Goal: Subscribe to service/newsletter

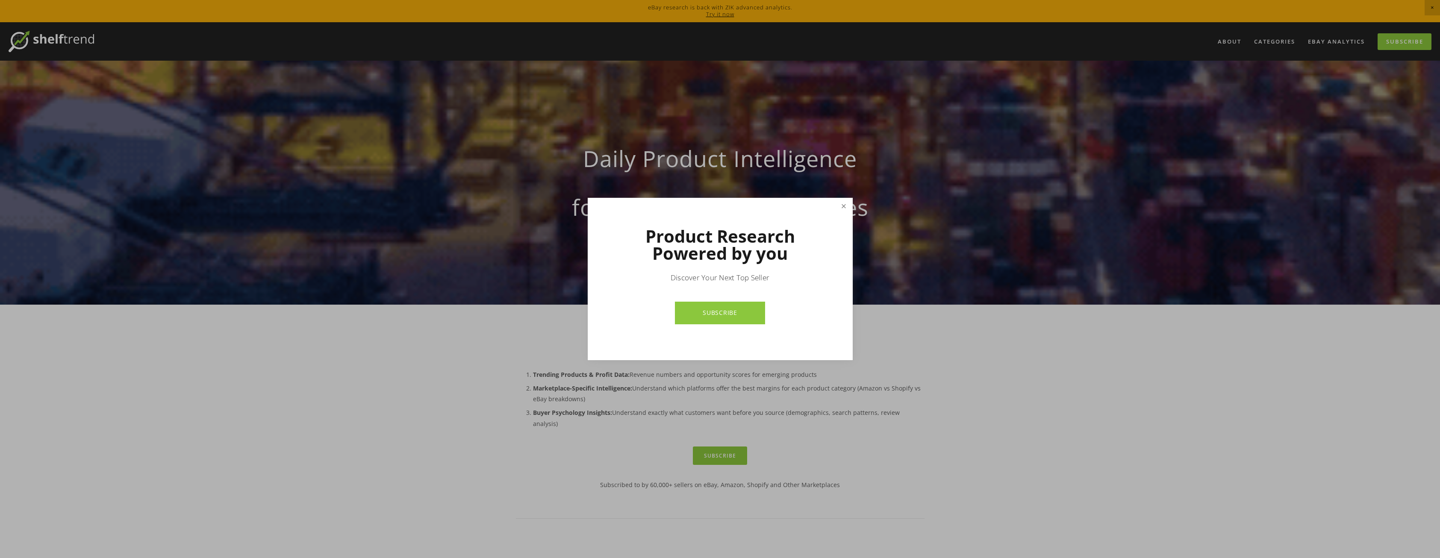
click at [843, 206] on link "Close" at bounding box center [843, 206] width 15 height 15
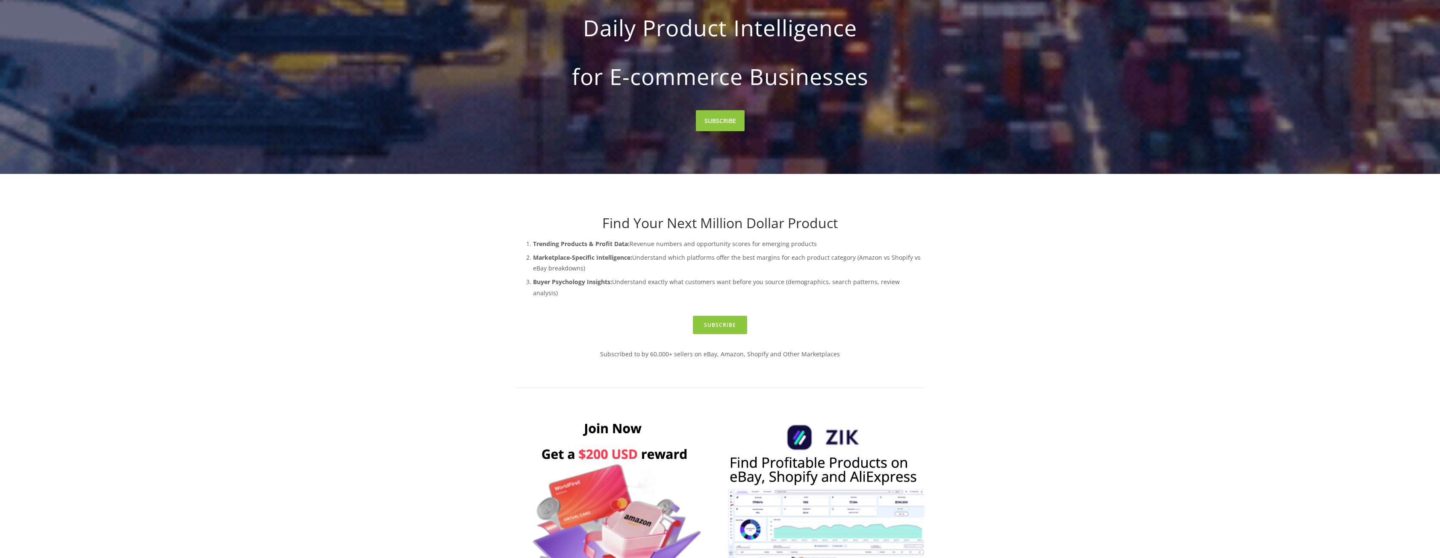
scroll to position [128, 0]
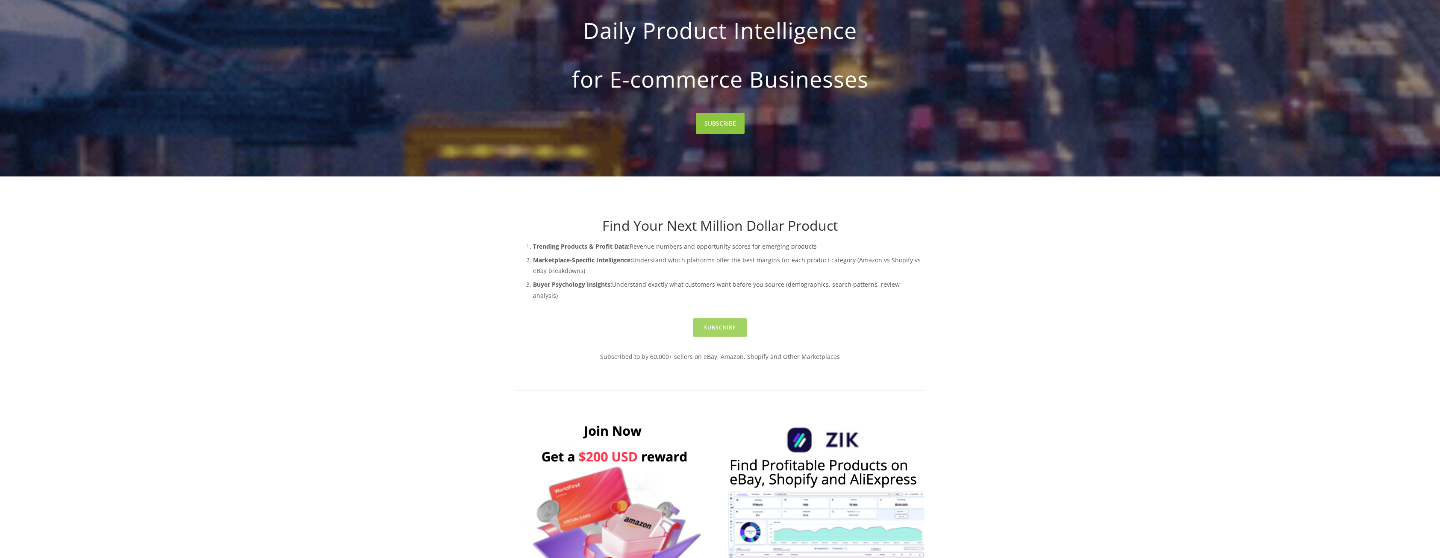
click at [701, 318] on link "Subscribe" at bounding box center [720, 327] width 54 height 18
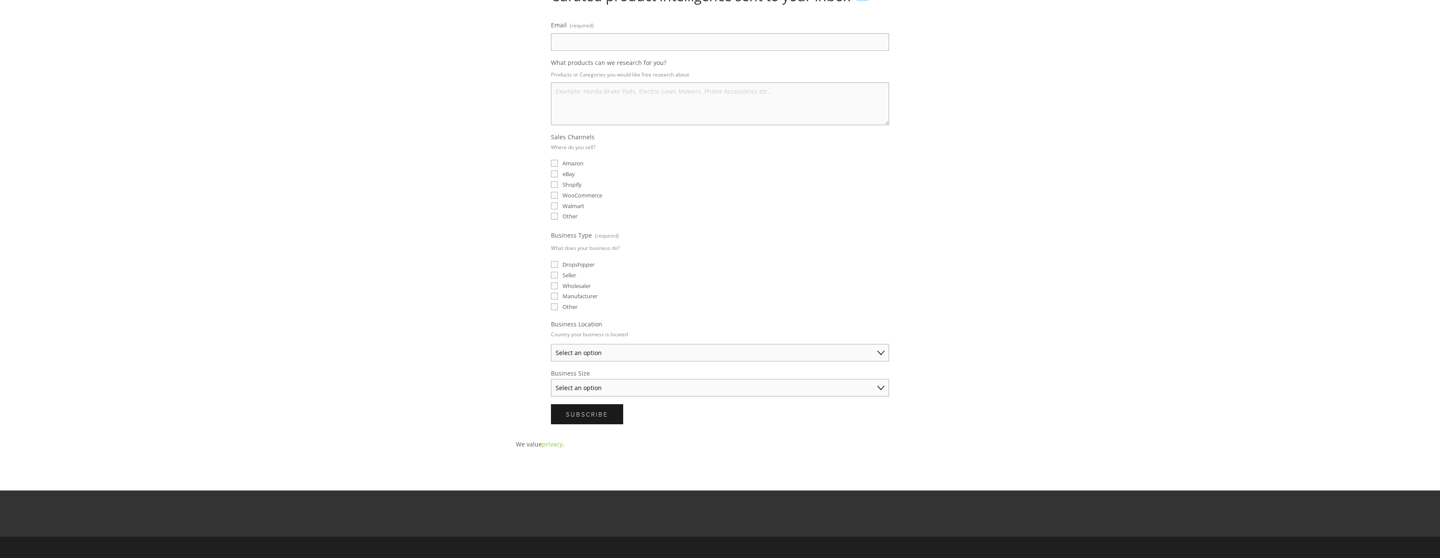
scroll to position [128, 0]
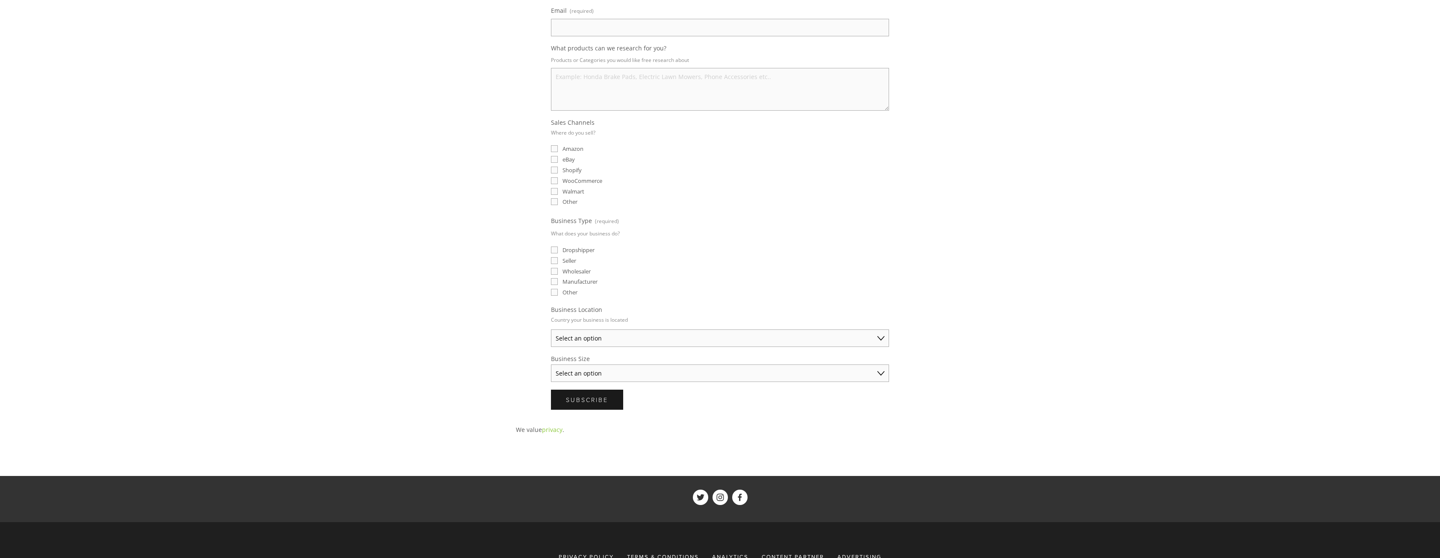
click at [645, 340] on select "Select an option Australia United States United Kingdom China Japan Germany Can…" at bounding box center [720, 339] width 338 height 18
select select "United Kingdom"
click at [551, 330] on select "Select an option Australia United States United Kingdom China Japan Germany Can…" at bounding box center [720, 339] width 338 height 18
click at [598, 375] on select "Select an option Solo Merchant (under $50K annual sales) Small Business ($50K -…" at bounding box center [720, 374] width 338 height 18
select select "Solo Merchant (under $50K annual sales)"
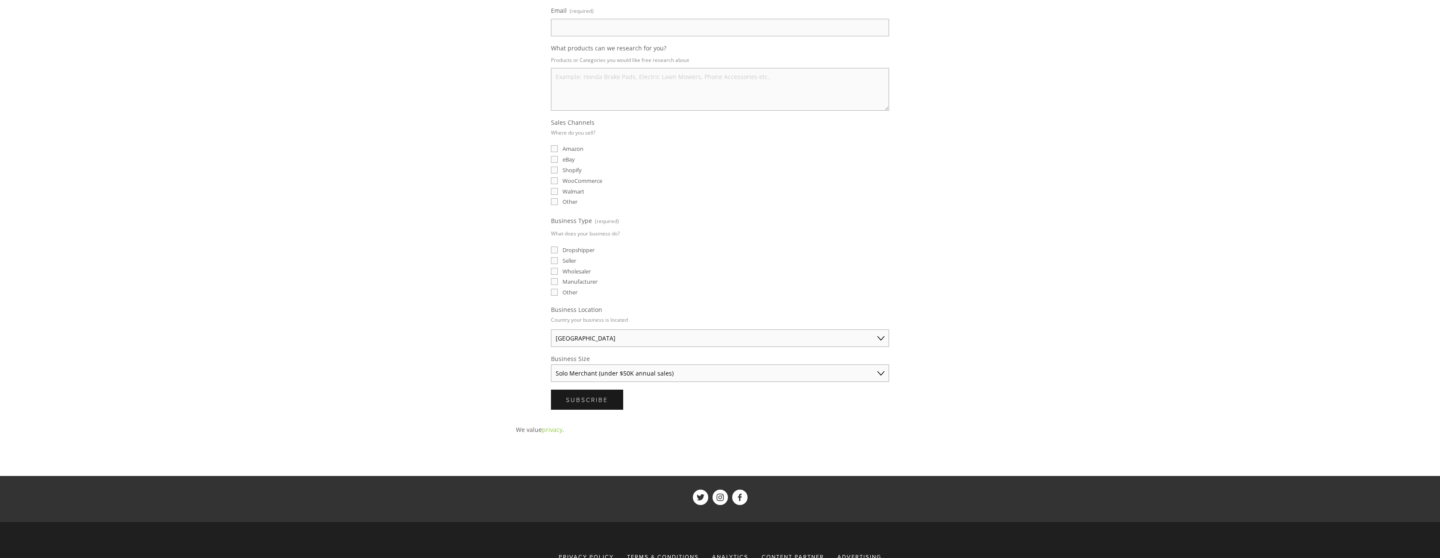
click at [551, 365] on select "Select an option Solo Merchant (under $50K annual sales) Small Business ($50K -…" at bounding box center [720, 374] width 338 height 18
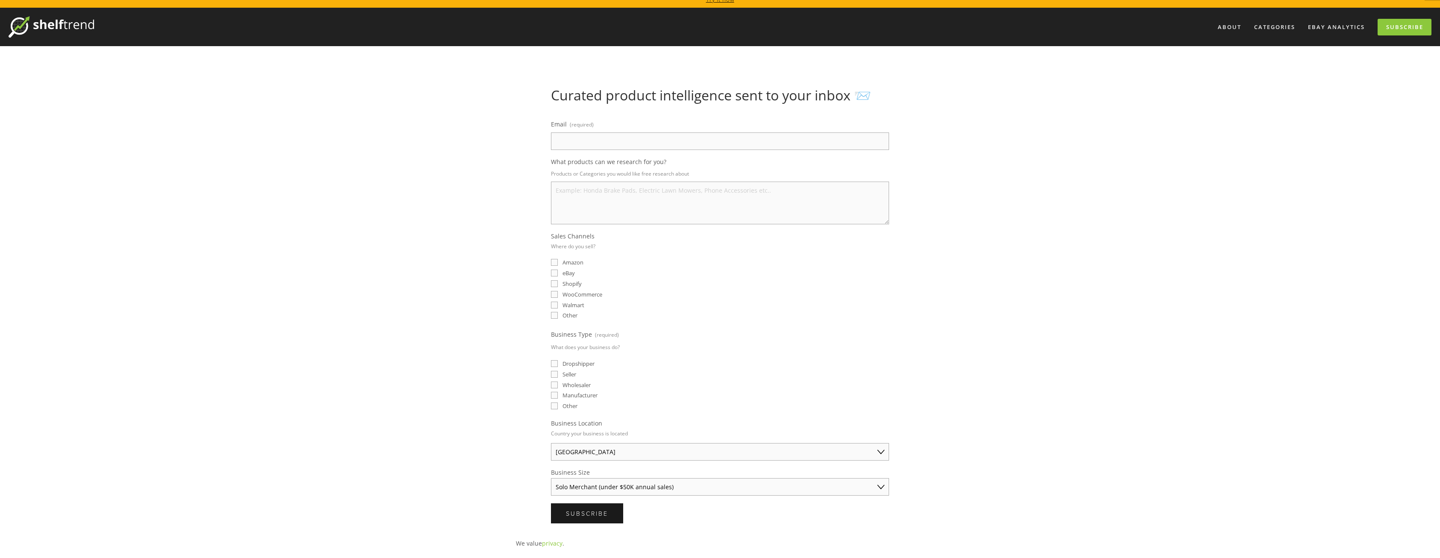
scroll to position [0, 0]
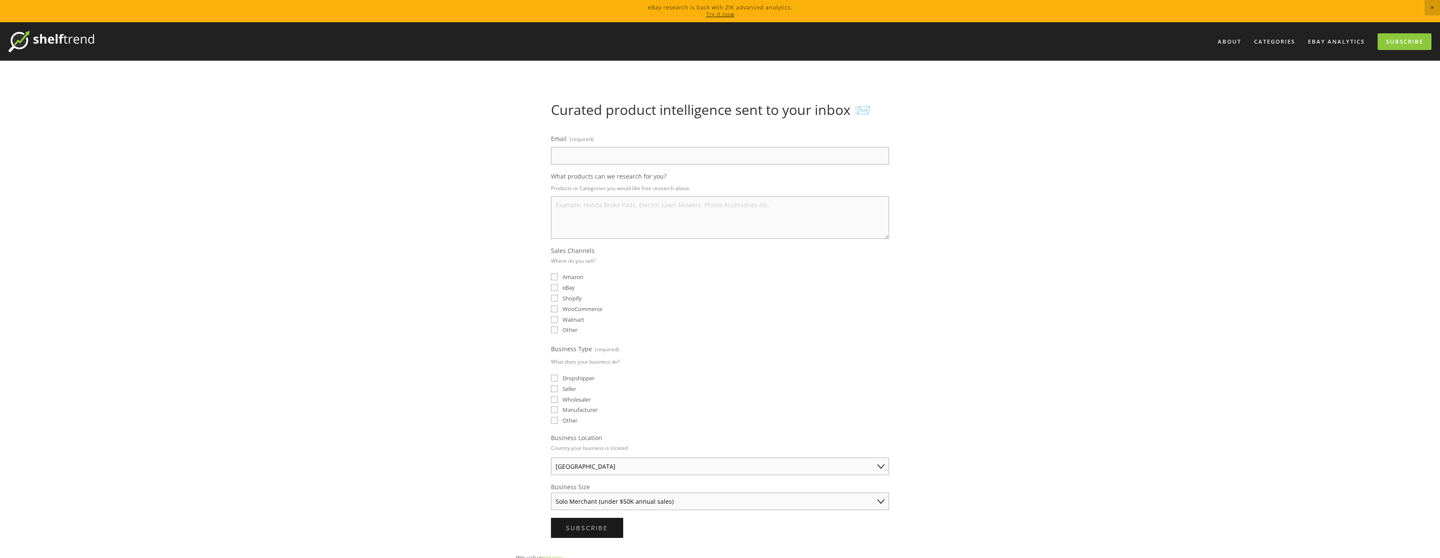
click at [582, 379] on span "Dropshipper" at bounding box center [579, 378] width 32 height 8
click at [558, 379] on input "Dropshipper" at bounding box center [554, 378] width 7 height 7
checkbox input "true"
click at [571, 391] on span "Seller" at bounding box center [570, 389] width 14 height 8
click at [558, 391] on input "Seller" at bounding box center [554, 389] width 7 height 7
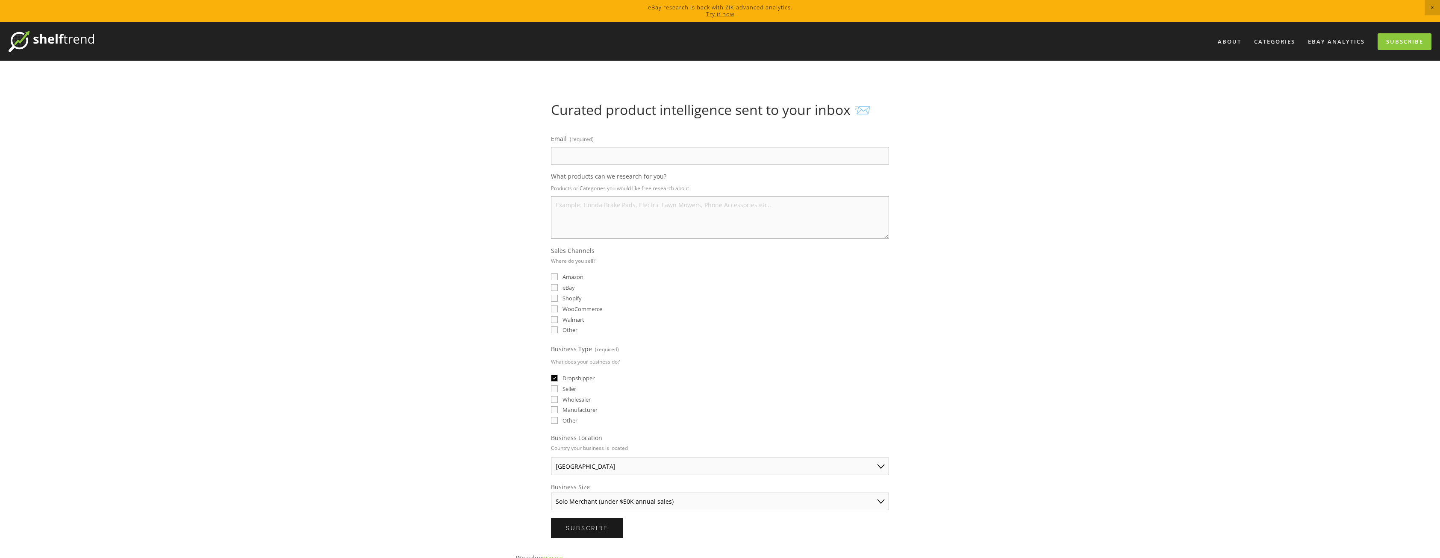
checkbox input "true"
click at [573, 403] on span "Wholesaler" at bounding box center [577, 400] width 28 height 8
click at [558, 403] on input "Wholesaler" at bounding box center [554, 399] width 7 height 7
checkbox input "true"
click at [576, 384] on fieldset "Business Type (required) What does your business do? Dropshipper Seller Wholesa…" at bounding box center [720, 384] width 338 height 83
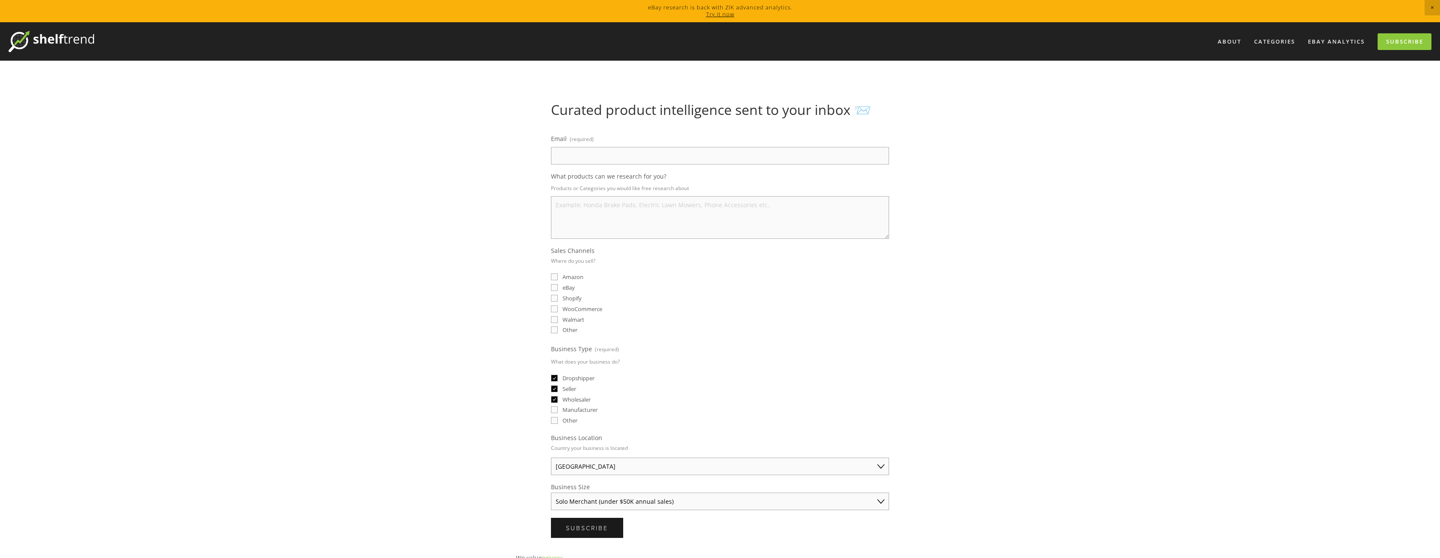
click at [564, 387] on span "Seller" at bounding box center [570, 389] width 14 height 8
click at [558, 387] on input "Seller" at bounding box center [554, 389] width 7 height 7
checkbox input "false"
click at [567, 397] on span "Wholesaler" at bounding box center [577, 400] width 28 height 8
click at [558, 397] on input "Wholesaler" at bounding box center [554, 399] width 7 height 7
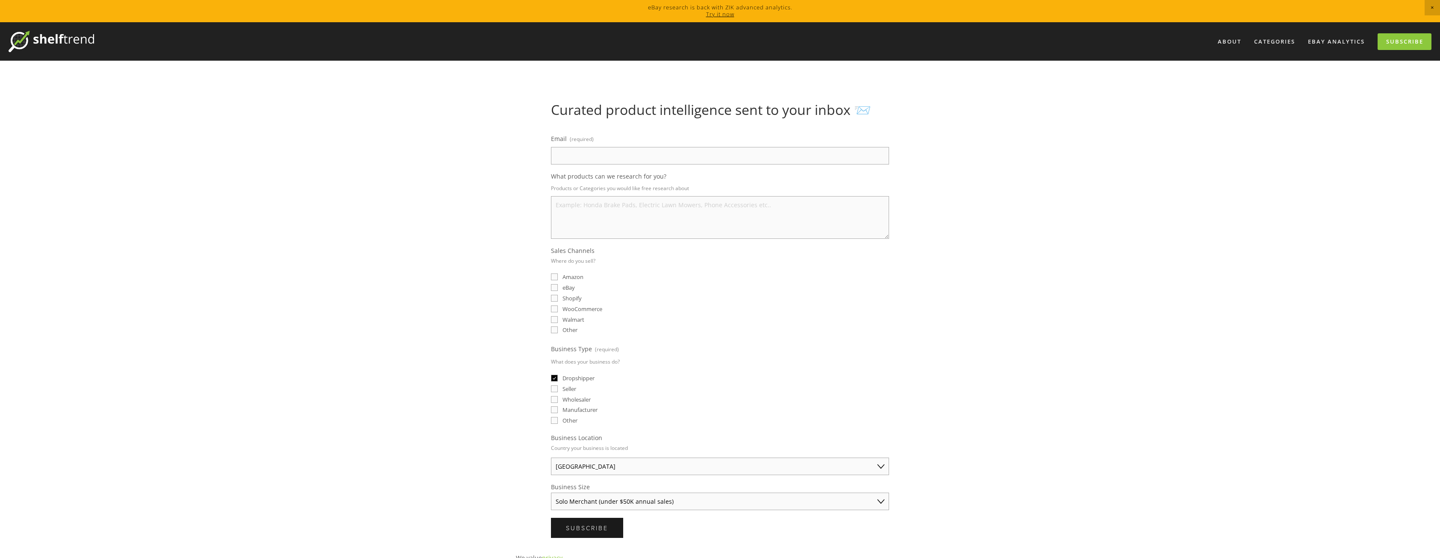
click at [578, 398] on span "Wholesaler" at bounding box center [577, 400] width 28 height 8
click at [558, 398] on input "Wholesaler" at bounding box center [554, 399] width 7 height 7
checkbox input "true"
click at [557, 294] on fieldset "Sales Channels Where do you sell? Amazon eBay Shopify WooCommerce Walmart Other" at bounding box center [720, 291] width 338 height 89
click at [554, 287] on input "eBay" at bounding box center [554, 287] width 7 height 7
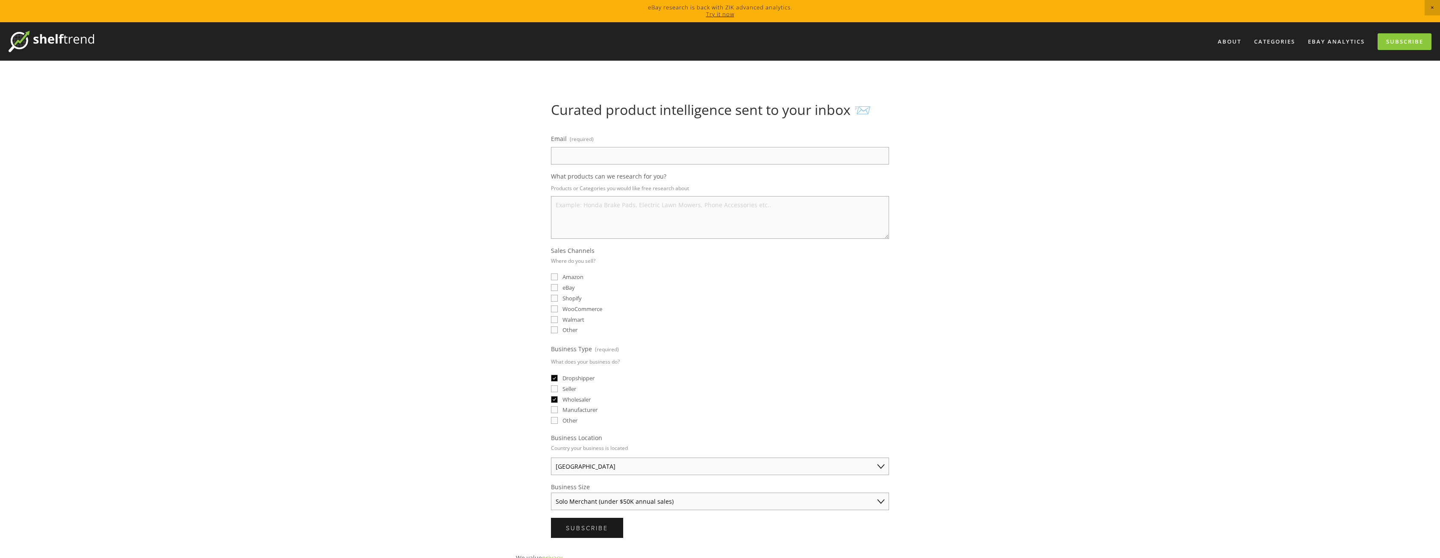
checkbox input "true"
click at [556, 275] on input "Amazon" at bounding box center [554, 277] width 7 height 7
checkbox input "true"
